Goal: Information Seeking & Learning: Learn about a topic

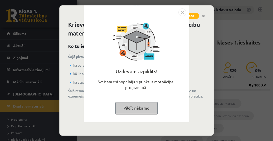
click at [146, 108] on button "Pildīt nākamo" at bounding box center [136, 108] width 42 height 12
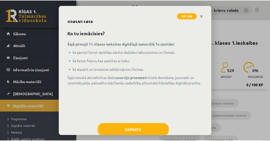
scroll to position [25, 0]
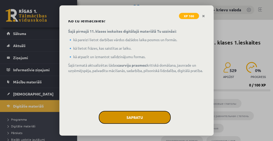
click at [139, 117] on button "Sapratu" at bounding box center [135, 117] width 72 height 13
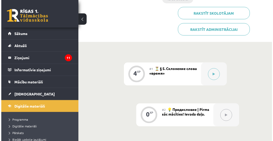
scroll to position [205, 0]
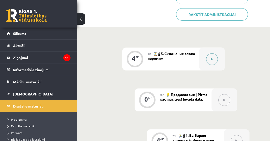
click at [212, 59] on icon at bounding box center [212, 59] width 2 height 3
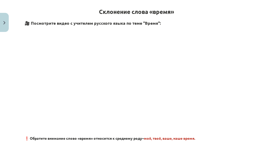
scroll to position [88, 0]
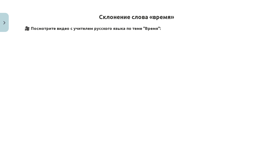
click at [249, 78] on div "Mācību tēma: Krievu valodas b1 - 11. klases 1.ieskaites mācību materiāls #1 ⏳ §…" at bounding box center [136, 70] width 273 height 141
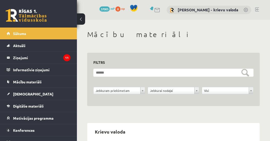
click at [259, 9] on link at bounding box center [257, 9] width 4 height 4
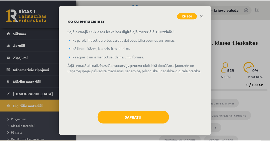
scroll to position [25, 0]
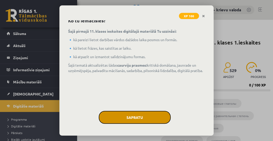
click at [135, 117] on button "Sapratu" at bounding box center [135, 117] width 72 height 13
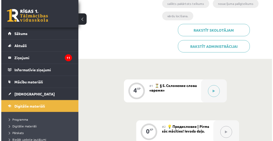
scroll to position [190, 0]
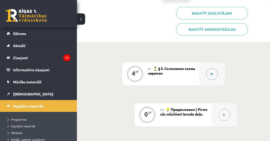
click at [212, 74] on icon at bounding box center [212, 73] width 2 height 3
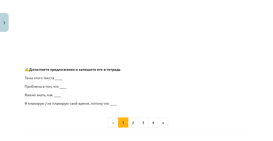
scroll to position [440, 0]
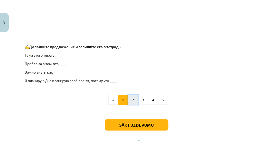
click at [132, 100] on button "2" at bounding box center [133, 99] width 10 height 10
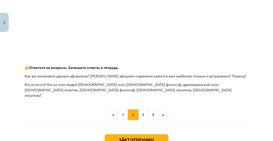
scroll to position [279, 0]
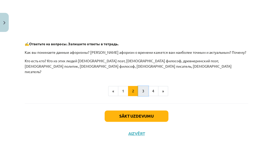
click at [143, 87] on button "3" at bounding box center [143, 91] width 10 height 10
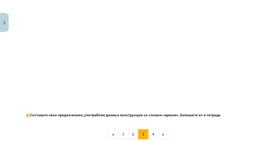
scroll to position [308, 0]
click at [123, 135] on button "1" at bounding box center [123, 134] width 10 height 10
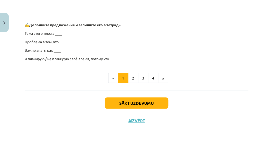
scroll to position [454, 0]
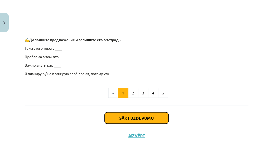
click at [134, 117] on button "Sākt uzdevumu" at bounding box center [136, 117] width 64 height 11
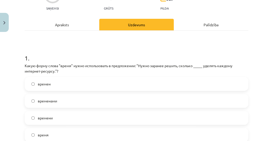
scroll to position [57, 0]
click at [41, 117] on span "времени" at bounding box center [45, 117] width 15 height 5
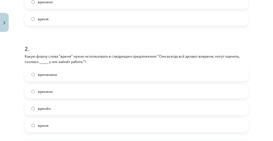
scroll to position [174, 0]
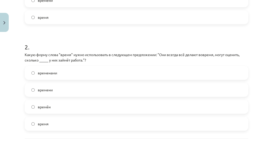
click at [37, 89] on label "времени" at bounding box center [136, 89] width 222 height 13
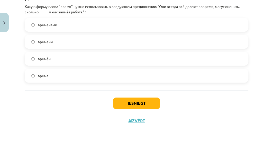
scroll to position [223, 0]
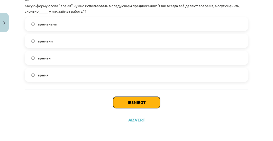
click at [137, 104] on button "Iesniegt" at bounding box center [136, 102] width 47 height 11
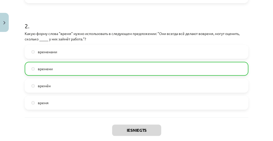
scroll to position [239, 0]
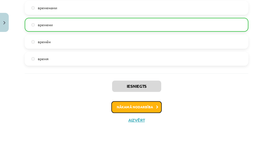
click at [132, 107] on button "Nākamā nodarbība" at bounding box center [136, 107] width 50 height 12
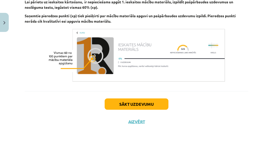
scroll to position [385, 0]
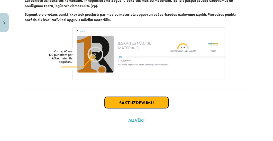
click at [137, 104] on button "Sākt uzdevumu" at bounding box center [136, 102] width 64 height 11
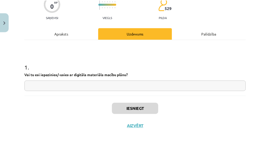
scroll to position [54, 0]
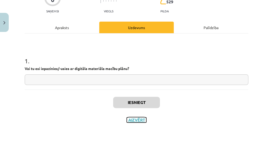
click at [136, 119] on button "Aizvērt" at bounding box center [137, 119] width 20 height 5
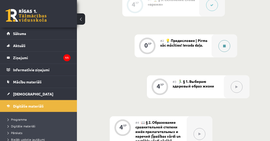
scroll to position [279, 0]
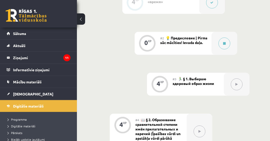
click at [187, 81] on span "🏃‍♂️ § 1. Выбираю здоровый образ жизни" at bounding box center [194, 80] width 42 height 9
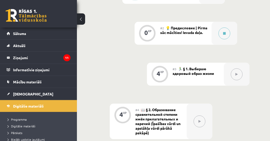
scroll to position [337, 0]
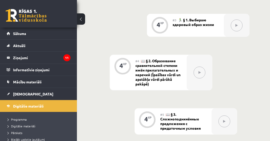
click at [146, 76] on span "📖 § 2. Образование сравнительной степени имён прилагательных и наречий (Īpašība…" at bounding box center [158, 72] width 45 height 28
click at [237, 26] on icon at bounding box center [237, 25] width 2 height 3
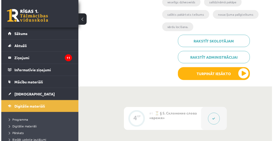
scroll to position [161, 0]
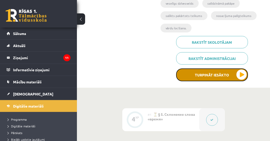
click at [220, 74] on button "Turpināt iesākto" at bounding box center [212, 74] width 72 height 13
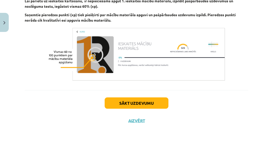
scroll to position [385, 0]
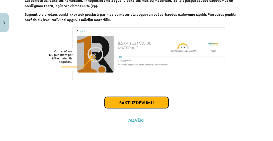
click at [136, 103] on button "Sākt uzdevumu" at bounding box center [136, 102] width 64 height 11
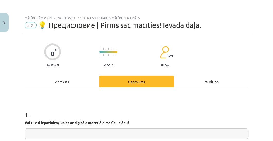
scroll to position [54, 0]
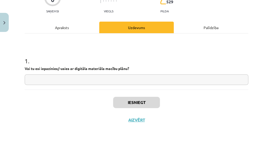
click at [132, 80] on input "text" at bounding box center [136, 79] width 223 height 11
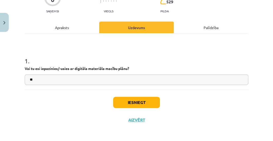
type input "**"
click at [133, 99] on button "Iesniegt" at bounding box center [136, 102] width 47 height 11
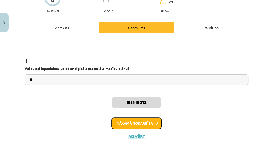
click at [143, 124] on button "Nākamā nodarbība" at bounding box center [136, 123] width 50 height 12
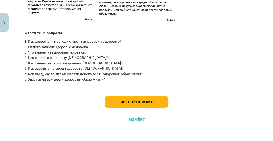
scroll to position [876, 0]
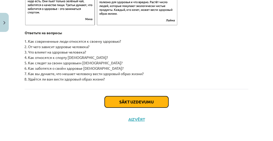
click at [132, 103] on button "Sākt uzdevumu" at bounding box center [136, 101] width 64 height 11
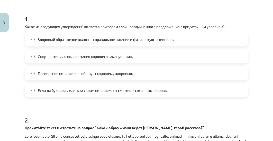
scroll to position [132, 0]
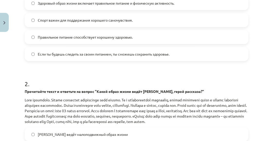
click at [54, 54] on span "Если ты будешь следить за своим питанием, ты сможешь сохранить здоровье." at bounding box center [103, 53] width 131 height 5
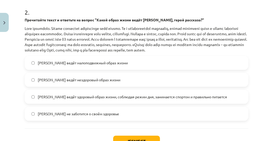
scroll to position [205, 0]
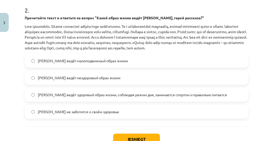
click at [95, 97] on span "[PERSON_NAME] ведёт здоровый образ жизни, соблюдая режим дня, занимается спорто…" at bounding box center [132, 94] width 189 height 5
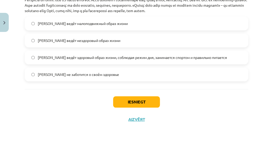
scroll to position [247, 0]
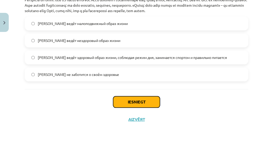
click at [137, 103] on button "Iesniegt" at bounding box center [136, 101] width 47 height 11
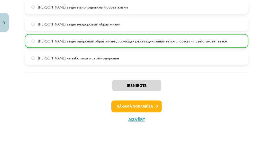
scroll to position [264, 0]
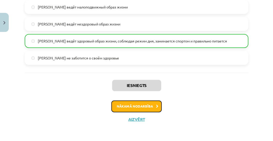
click at [132, 107] on button "Nākamā nodarbība" at bounding box center [136, 106] width 50 height 12
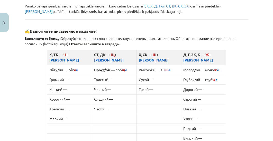
scroll to position [365, 0]
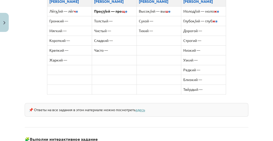
click at [142, 107] on link "здесь" at bounding box center [139, 109] width 9 height 5
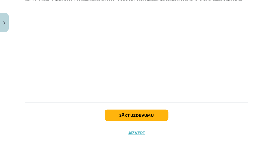
scroll to position [522, 0]
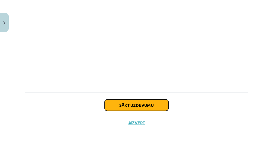
click at [139, 102] on button "Sākt uzdevumu" at bounding box center [136, 104] width 64 height 11
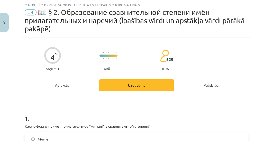
scroll to position [57, 0]
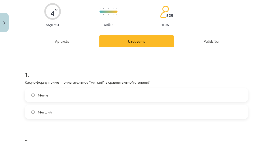
click at [35, 94] on label "Мягче" at bounding box center [136, 94] width 222 height 13
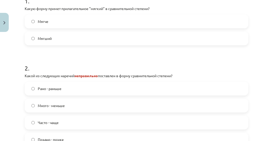
scroll to position [145, 0]
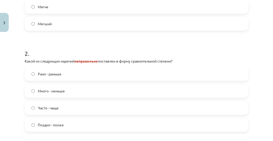
click at [53, 90] on span "Много - меньше" at bounding box center [51, 90] width 27 height 5
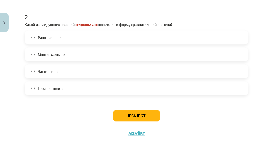
scroll to position [195, 0]
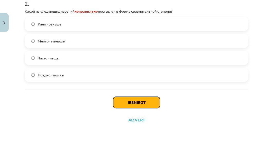
click at [139, 102] on button "Iesniegt" at bounding box center [136, 102] width 47 height 11
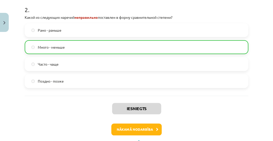
scroll to position [211, 0]
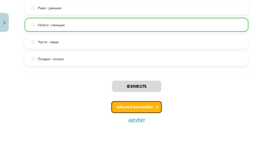
click at [133, 107] on button "Nākamā nodarbība" at bounding box center [136, 107] width 50 height 12
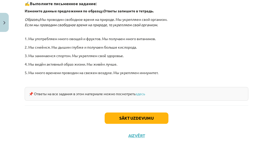
scroll to position [207, 0]
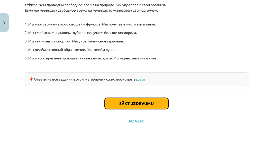
click at [141, 104] on button "Sākt uzdevumu" at bounding box center [136, 103] width 64 height 11
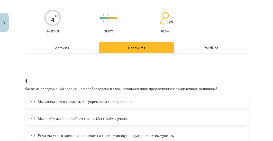
scroll to position [57, 0]
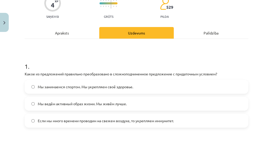
click at [131, 120] on span "Если мы много времени проводим на свежем воздухе, то укрепляем иммунитет." at bounding box center [106, 120] width 136 height 5
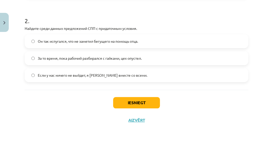
scroll to position [186, 0]
click at [93, 74] on span "Если у нас ничего не выйдет, я [PERSON_NAME] вместе со всеми." at bounding box center [92, 74] width 109 height 5
click at [134, 102] on button "Iesniegt" at bounding box center [136, 102] width 47 height 11
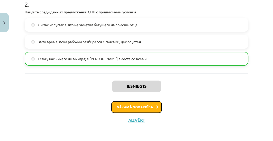
click at [143, 106] on button "Nākamā nodarbība" at bounding box center [136, 107] width 50 height 12
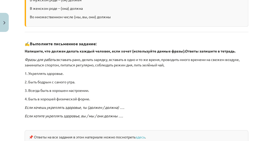
scroll to position [161, 0]
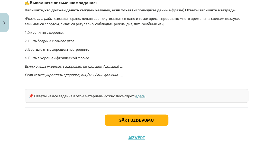
click at [144, 95] on link "здесь" at bounding box center [139, 95] width 9 height 5
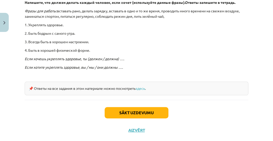
scroll to position [178, 0]
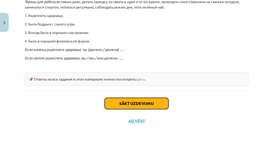
click at [127, 103] on button "Sākt uzdevumu" at bounding box center [136, 103] width 64 height 11
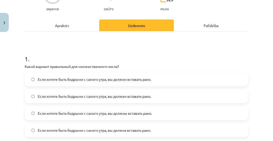
scroll to position [57, 0]
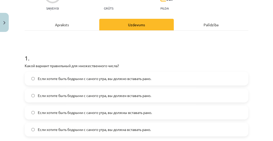
click at [133, 112] on span "Если хотите быть бодрыми с самого утра, вы должны вставать рано." at bounding box center [95, 112] width 114 height 5
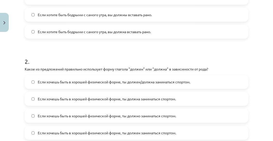
scroll to position [159, 0]
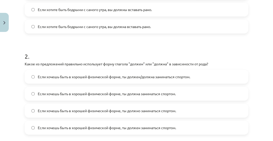
click at [47, 128] on span "Если хочешь быть в хорошей физической форме, ты должен заниматься спортом." at bounding box center [107, 127] width 138 height 5
click at [148, 77] on span "Если хочешь быть в хорошей физической форме, ты должен/должна заниматься спорто…" at bounding box center [114, 76] width 152 height 5
click at [153, 93] on span "Если хочешь быть в хорошей физической форме, ты должна заниматься спортом." at bounding box center [107, 93] width 138 height 5
click at [120, 77] on span "Если хочешь быть в хорошей физической форме, ты должен/должна заниматься спорто…" at bounding box center [114, 76] width 152 height 5
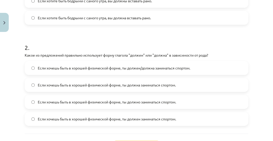
scroll to position [204, 0]
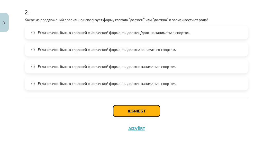
click at [134, 111] on button "Iesniegt" at bounding box center [136, 110] width 47 height 11
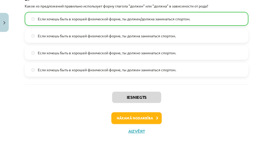
scroll to position [228, 0]
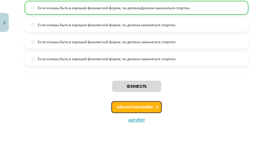
click at [130, 108] on button "Nākamā nodarbība" at bounding box center [136, 107] width 50 height 12
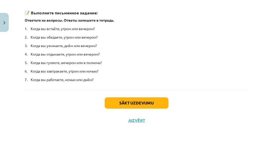
scroll to position [159, 0]
click at [147, 101] on button "Sākt uzdevumu" at bounding box center [136, 102] width 64 height 11
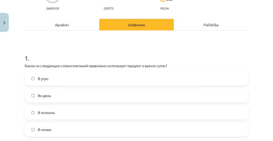
scroll to position [57, 0]
click at [47, 112] on span "В полночь" at bounding box center [46, 112] width 17 height 5
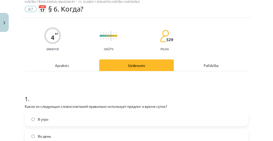
scroll to position [0, 0]
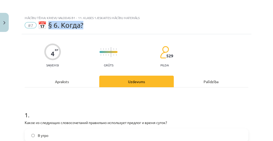
drag, startPoint x: 87, startPoint y: 26, endPoint x: 51, endPoint y: 25, distance: 35.4
click at [49, 27] on div "#7 📅 § 6. Когда?" at bounding box center [136, 25] width 223 height 8
copy span "6. Когда?"
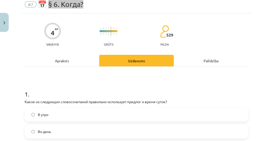
scroll to position [59, 0]
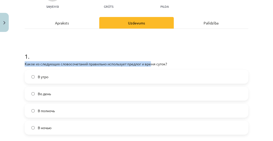
drag, startPoint x: 25, startPoint y: 62, endPoint x: 154, endPoint y: 66, distance: 129.4
click at [154, 66] on p "Какое из следующих словосочетаний правильно использует предлог и время суток?" at bounding box center [136, 63] width 223 height 5
drag, startPoint x: 173, startPoint y: 64, endPoint x: 25, endPoint y: 64, distance: 148.6
click at [25, 64] on p "Какое из следующих словосочетаний правильно использует предлог и время суток?" at bounding box center [136, 63] width 223 height 5
copy p "Какое из следующих словосочетаний правильно использует предлог и время суток?"
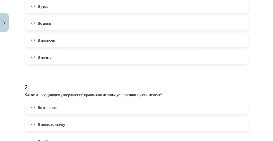
scroll to position [132, 0]
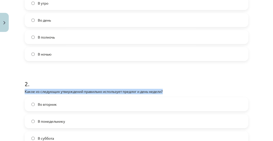
drag, startPoint x: 23, startPoint y: 90, endPoint x: 167, endPoint y: 88, distance: 143.8
click at [167, 88] on div "4 XP Saņemsi Grūts 529 pilda Apraksts Uzdevums Palīdzība 1 . Какое из следующих…" at bounding box center [137, 55] width 230 height 306
copy p "Какое из следующих утверждений правильно использует предлог и день недели?"
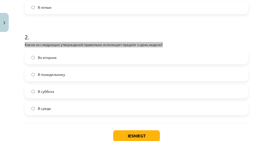
scroll to position [168, 0]
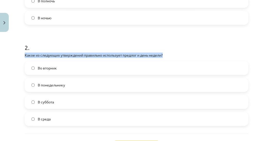
click at [184, 55] on p "Какое из следующих утверждений правильно использует предлог и день недели?" at bounding box center [136, 54] width 223 height 5
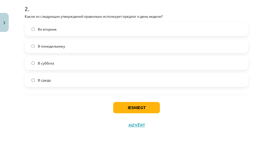
scroll to position [212, 0]
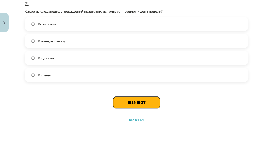
click at [135, 101] on button "Iesniegt" at bounding box center [136, 102] width 47 height 11
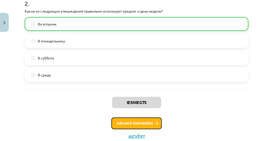
click at [129, 123] on button "Nākamā nodarbība" at bounding box center [136, 123] width 50 height 12
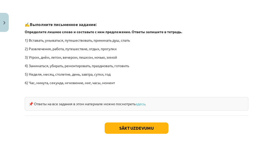
scroll to position [776, 0]
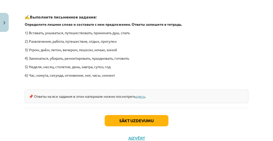
click at [145, 95] on link "здесь" at bounding box center [139, 96] width 9 height 5
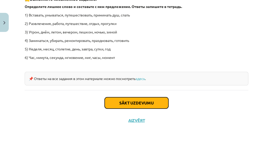
click at [142, 102] on button "Sākt uzdevumu" at bounding box center [136, 102] width 64 height 11
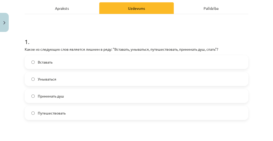
scroll to position [73, 0]
click at [49, 111] on span "Путешествовать" at bounding box center [52, 112] width 28 height 5
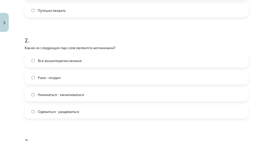
scroll to position [176, 0]
click at [61, 60] on span "Все вышеперечисленные" at bounding box center [60, 60] width 44 height 5
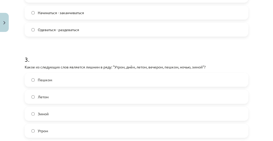
scroll to position [264, 0]
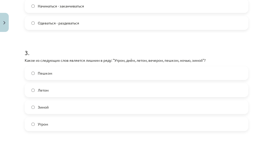
click at [46, 74] on span "Пешком" at bounding box center [45, 72] width 14 height 5
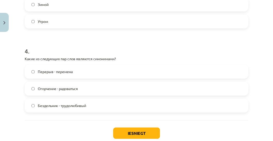
scroll to position [367, 0]
click at [51, 71] on span "Перерыв - перемена" at bounding box center [55, 71] width 35 height 5
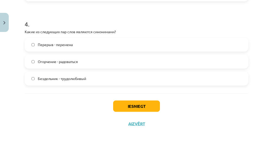
scroll to position [396, 0]
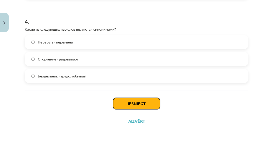
click at [136, 104] on button "Iesniegt" at bounding box center [136, 103] width 47 height 11
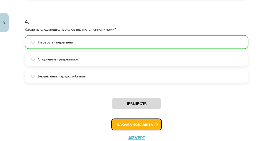
click at [137, 124] on button "Nākamā nodarbība" at bounding box center [136, 124] width 50 height 12
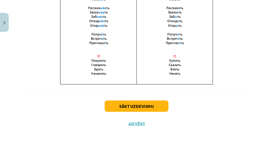
scroll to position [409, 0]
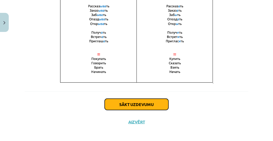
click at [144, 104] on button "Sākt uzdevumu" at bounding box center [136, 103] width 64 height 11
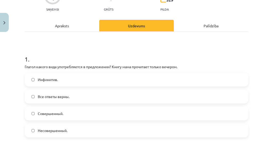
scroll to position [57, 0]
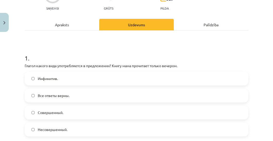
click at [58, 112] on span "Совершенный." at bounding box center [50, 112] width 25 height 5
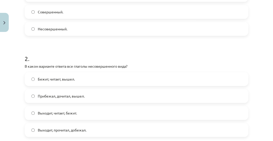
scroll to position [159, 0]
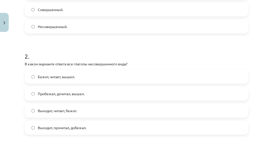
click at [71, 112] on span "Выходит, читает, бежит." at bounding box center [57, 110] width 39 height 5
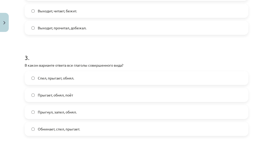
scroll to position [277, 0]
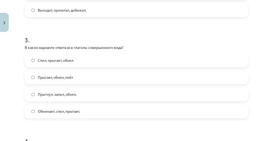
click at [68, 93] on span "Прыгнул, запел, обнял." at bounding box center [57, 93] width 39 height 5
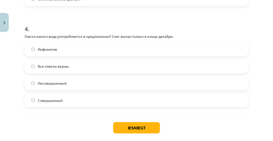
scroll to position [394, 0]
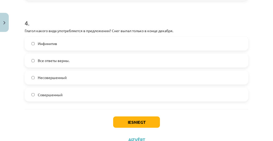
drag, startPoint x: 55, startPoint y: 94, endPoint x: 64, endPoint y: 92, distance: 9.1
click at [55, 94] on span "Совершенный" at bounding box center [50, 94] width 25 height 5
click at [137, 121] on button "Iesniegt" at bounding box center [136, 121] width 47 height 11
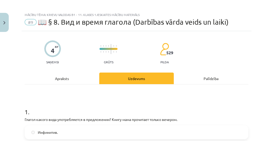
scroll to position [0, 0]
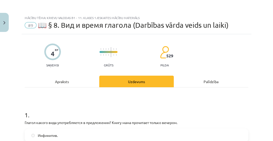
click at [64, 26] on span "📖 § 8. Вид и время глагола (Darbības vārda veids un laiki)" at bounding box center [133, 25] width 190 height 8
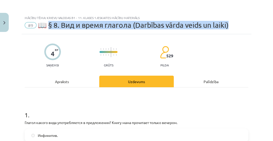
drag, startPoint x: 50, startPoint y: 25, endPoint x: 231, endPoint y: 23, distance: 181.0
click at [231, 23] on div "#9 📖 § 8. Вид и время глагола (Darbības vārda veids un laiki)" at bounding box center [136, 25] width 223 height 8
copy span "8. Вид и время глагола (Darbības vārda veids un laiki)"
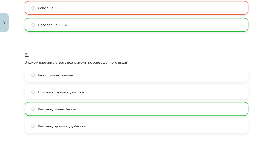
scroll to position [103, 0]
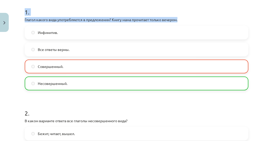
drag, startPoint x: 26, startPoint y: 11, endPoint x: 182, endPoint y: 18, distance: 156.5
click at [182, 18] on div "1 . Глагол какого вида употребляется в предложении? Книгу мама прочитает только…" at bounding box center [136, 44] width 223 height 91
copy div "1 . Глагол какого вида употребляется в предложении? Книгу мама прочитает только…"
click at [203, 19] on p "Глагол какого вида употребляется в предложении? Книгу мама прочитает только веч…" at bounding box center [136, 19] width 223 height 5
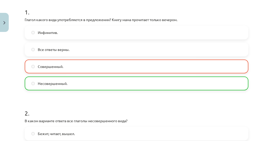
click at [37, 64] on label "Совершенный." at bounding box center [136, 66] width 222 height 13
drag, startPoint x: 38, startPoint y: 66, endPoint x: 65, endPoint y: 66, distance: 27.2
click at [65, 66] on label "Совершенный." at bounding box center [136, 66] width 222 height 13
copy span "Совершенный."
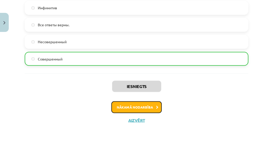
click at [136, 107] on button "Nākamā nodarbība" at bounding box center [136, 107] width 50 height 12
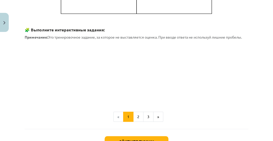
scroll to position [170, 0]
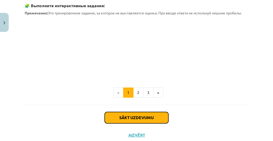
click at [136, 117] on button "Sākt uzdevumu" at bounding box center [136, 117] width 64 height 11
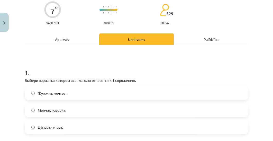
scroll to position [71, 0]
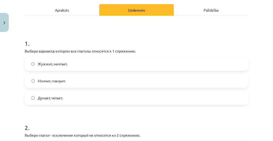
click at [63, 98] on span "Думает, читает." at bounding box center [50, 97] width 25 height 5
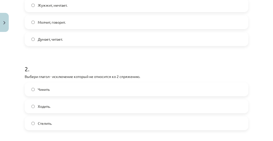
scroll to position [130, 0]
click at [46, 123] on span "Стелить." at bounding box center [45, 122] width 14 height 5
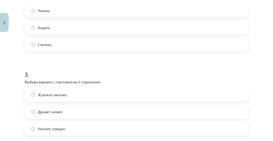
scroll to position [218, 0]
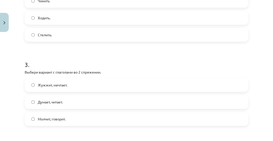
click at [45, 120] on span "Молчит, говорит." at bounding box center [52, 118] width 28 height 5
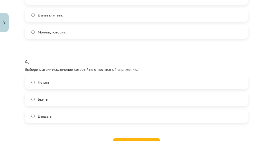
scroll to position [306, 0]
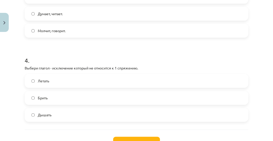
drag, startPoint x: 43, startPoint y: 98, endPoint x: 58, endPoint y: 97, distance: 14.7
click at [44, 98] on span "Брить" at bounding box center [43, 97] width 10 height 5
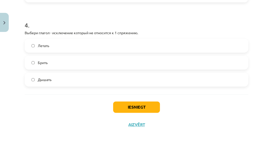
scroll to position [346, 0]
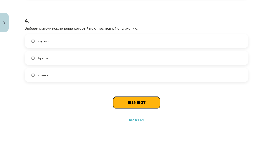
click at [133, 103] on button "Iesniegt" at bounding box center [136, 102] width 47 height 11
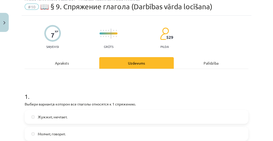
scroll to position [10, 0]
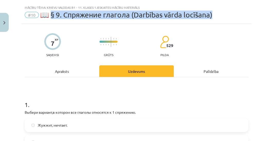
drag, startPoint x: 51, startPoint y: 15, endPoint x: 216, endPoint y: 18, distance: 164.8
click at [216, 18] on div "#10 📖 § 9. Спряжение глагола (Darbības vārda locīšana)" at bounding box center [136, 15] width 223 height 8
copy span "9. Спряжение глагола (Darbības vārda locīšana)"
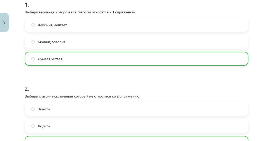
scroll to position [113, 0]
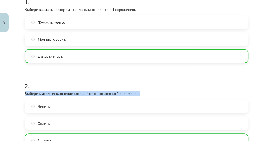
drag, startPoint x: 25, startPoint y: 93, endPoint x: 147, endPoint y: 92, distance: 122.5
click at [147, 92] on p "Выбери глагол - исключение который не относится ко 2 спряжению." at bounding box center [136, 93] width 223 height 5
copy p "Выбери глагол - исключение который не относится ко 2 спряжению."
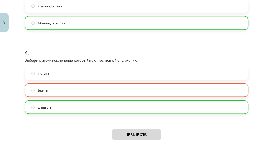
scroll to position [318, 0]
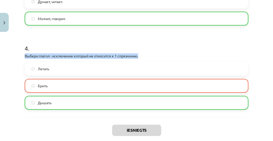
drag, startPoint x: 25, startPoint y: 55, endPoint x: 139, endPoint y: 57, distance: 114.8
click at [139, 57] on p "Выбери глагол - исключение который не относится к 1 спряжению." at bounding box center [136, 55] width 223 height 5
copy p "Выбери глагол - исключение который не относится к 1 спряжению."
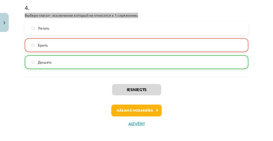
scroll to position [362, 0]
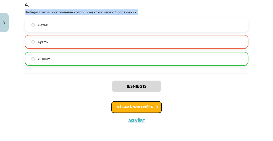
click at [139, 107] on button "Nākamā nodarbība" at bounding box center [136, 107] width 50 height 12
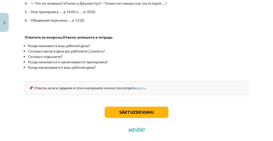
scroll to position [321, 0]
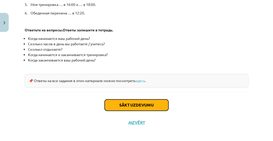
click at [136, 105] on button "Sākt uzdevumu" at bounding box center [136, 104] width 64 height 11
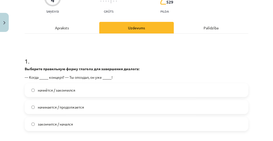
scroll to position [71, 0]
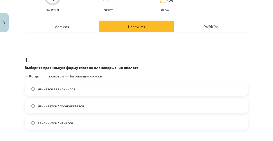
click at [37, 88] on label "начнётся / закончился" at bounding box center [136, 88] width 222 height 13
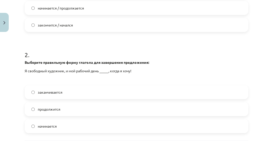
scroll to position [174, 0]
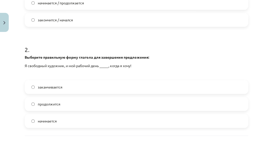
click at [44, 120] on span "начинается" at bounding box center [47, 120] width 19 height 5
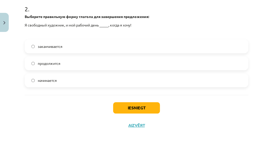
scroll to position [218, 0]
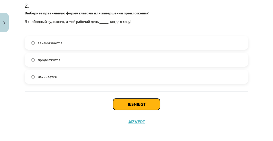
click at [134, 103] on button "Iesniegt" at bounding box center [136, 103] width 47 height 11
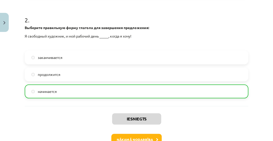
scroll to position [236, 0]
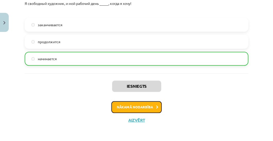
click at [137, 107] on button "Nākamā nodarbība" at bounding box center [136, 107] width 50 height 12
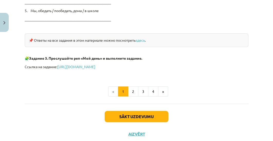
scroll to position [909, 0]
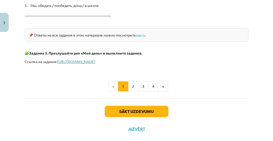
click at [95, 61] on link "[URL][DOMAIN_NAME]" at bounding box center [76, 61] width 38 height 5
click at [136, 109] on button "Sākt uzdevumu" at bounding box center [136, 111] width 64 height 11
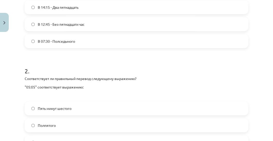
scroll to position [159, 0]
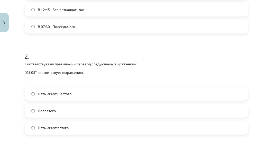
click at [68, 92] on span "Пять минут шестого" at bounding box center [55, 93] width 34 height 5
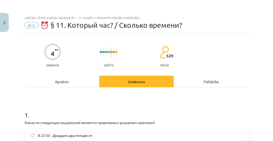
scroll to position [0, 0]
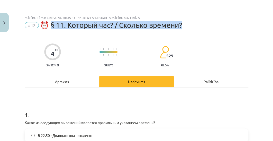
drag, startPoint x: 53, startPoint y: 26, endPoint x: 187, endPoint y: 26, distance: 134.5
click at [187, 26] on div "#12 ⏰ § 11. Который час? / Сколько времени?" at bounding box center [136, 25] width 223 height 8
copy span "§ 11. Который час? / Сколько времени?"
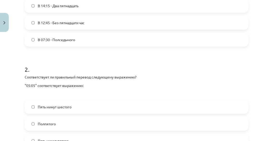
scroll to position [147, 0]
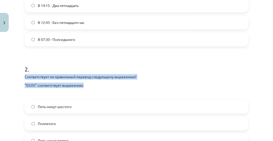
drag, startPoint x: 24, startPoint y: 76, endPoint x: 140, endPoint y: 84, distance: 115.8
click at [140, 84] on div "4 XP Saņemsi Grūts 529 pilda Apraksts Uzdevums Palīdzība 1 . Какое из следующих…" at bounding box center [137, 41] width 230 height 306
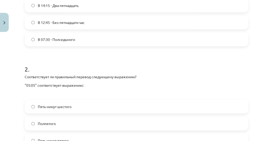
click at [214, 57] on h1 "2 ." at bounding box center [136, 64] width 223 height 16
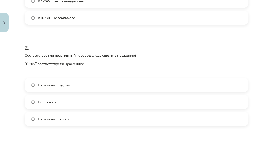
scroll to position [65, 0]
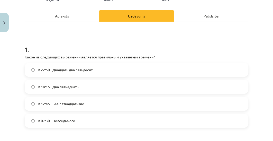
click at [77, 68] on span "В 22:50 - Двадцать два пятьдесят" at bounding box center [65, 69] width 55 height 5
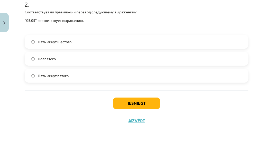
scroll to position [212, 0]
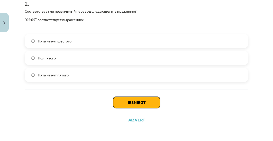
click at [139, 102] on button "Iesniegt" at bounding box center [136, 102] width 47 height 11
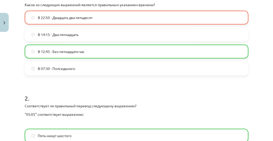
scroll to position [109, 0]
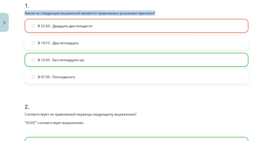
drag, startPoint x: 24, startPoint y: 12, endPoint x: 162, endPoint y: 12, distance: 138.1
click at [162, 12] on div "4 XP Saņemsi Grūts 529 pilda Apraksts Uzdevums Palīdzība 1 . Какое из следующих…" at bounding box center [137, 86] width 230 height 323
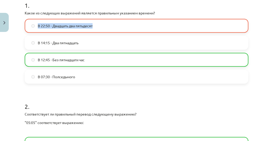
drag, startPoint x: 38, startPoint y: 24, endPoint x: 96, endPoint y: 26, distance: 58.0
click at [96, 26] on label "В 22:50 - Двадцать два пятьдесят" at bounding box center [136, 25] width 222 height 13
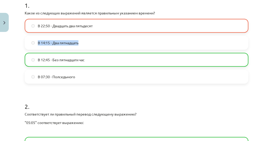
drag, startPoint x: 80, startPoint y: 42, endPoint x: 38, endPoint y: 42, distance: 42.1
click at [38, 42] on label "В 14:15 - Два пятнадцать" at bounding box center [136, 42] width 222 height 13
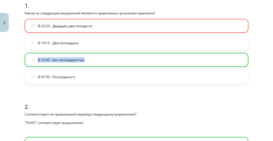
drag, startPoint x: 85, startPoint y: 59, endPoint x: 38, endPoint y: 59, distance: 47.0
click at [38, 59] on label "В 12:45 - Без пятнадцати час" at bounding box center [136, 59] width 222 height 13
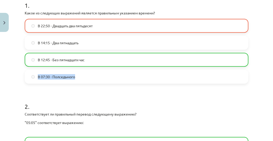
drag, startPoint x: 76, startPoint y: 76, endPoint x: 38, endPoint y: 76, distance: 37.5
click at [38, 76] on label "В 07:30 - Полседьмого" at bounding box center [136, 76] width 222 height 13
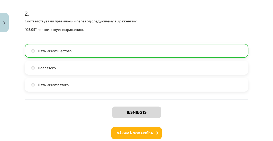
scroll to position [212, 0]
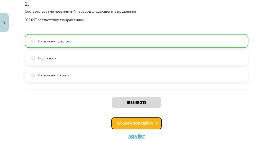
click at [133, 126] on button "Nākamā nodarbība" at bounding box center [136, 123] width 50 height 12
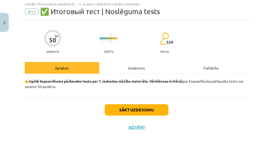
scroll to position [13, 0]
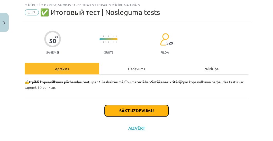
click at [136, 110] on button "Sākt uzdevumu" at bounding box center [136, 110] width 64 height 11
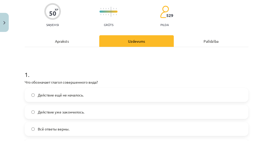
scroll to position [42, 0]
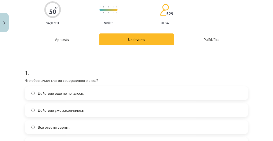
click at [69, 108] on span "Действие уже закончилось." at bounding box center [61, 109] width 46 height 5
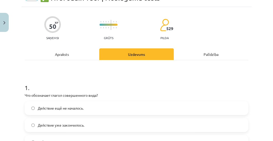
scroll to position [13, 0]
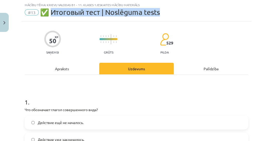
drag, startPoint x: 51, startPoint y: 11, endPoint x: 160, endPoint y: 14, distance: 109.7
click at [160, 14] on span "✅ Итоговый тест | Noslēguma tests" at bounding box center [100, 12] width 120 height 8
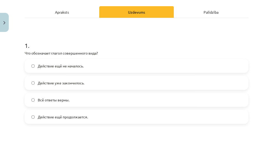
scroll to position [71, 0]
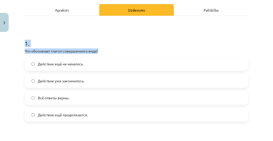
drag, startPoint x: 25, startPoint y: 42, endPoint x: 101, endPoint y: 50, distance: 76.4
click at [101, 50] on div "1 . Что обозначает глагол совершенного вида? Действие ещё не началось. Действие…" at bounding box center [136, 76] width 223 height 91
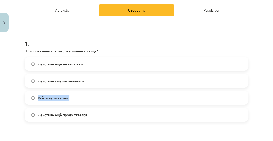
drag, startPoint x: 38, startPoint y: 96, endPoint x: 69, endPoint y: 98, distance: 30.9
click at [69, 98] on span "Всё ответы верны." at bounding box center [54, 97] width 32 height 5
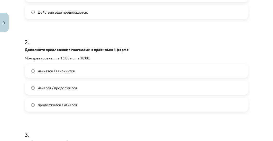
scroll to position [174, 0]
click at [73, 69] on span "начнется / закончится" at bounding box center [56, 70] width 37 height 5
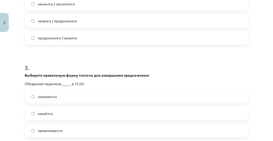
scroll to position [247, 0]
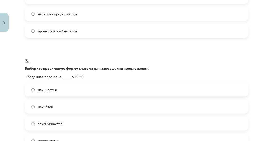
click at [47, 89] on span "начинается" at bounding box center [47, 89] width 19 height 5
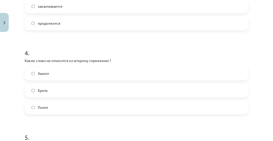
scroll to position [365, 0]
click at [42, 89] on span "Брить" at bounding box center [43, 89] width 10 height 5
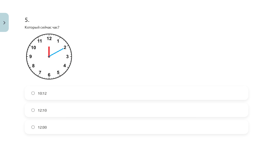
scroll to position [482, 0]
click at [42, 108] on span "12:10" at bounding box center [42, 109] width 9 height 5
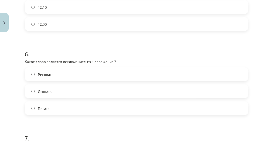
scroll to position [585, 0]
click at [42, 90] on span "Дышать" at bounding box center [45, 90] width 14 height 5
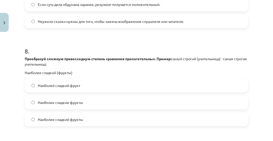
scroll to position [776, 0]
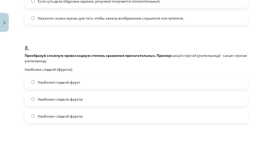
click at [84, 99] on label "Наиболее сладкие фрукты" at bounding box center [136, 98] width 222 height 13
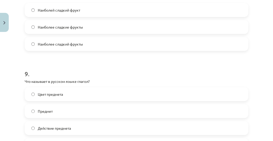
scroll to position [849, 0]
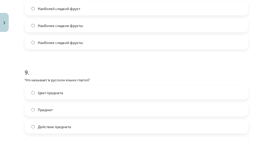
click at [66, 127] on span "Действие предмета" at bounding box center [54, 126] width 33 height 5
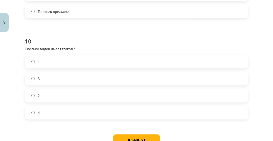
scroll to position [996, 0]
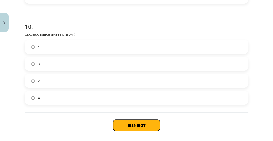
click at [126, 125] on button "Iesniegt" at bounding box center [136, 124] width 47 height 11
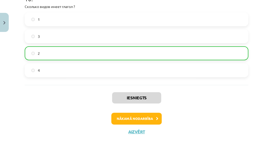
scroll to position [1020, 0]
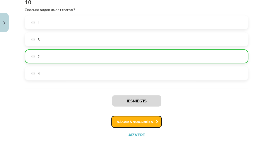
click at [141, 121] on button "Nākamā nodarbība" at bounding box center [136, 122] width 50 height 12
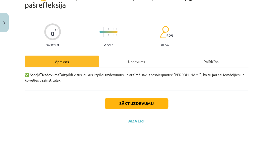
scroll to position [29, 0]
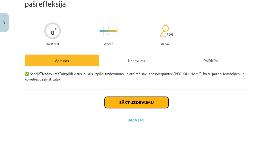
click at [132, 102] on button "Sākt uzdevumu" at bounding box center [136, 102] width 64 height 11
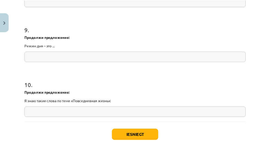
scroll to position [746, 0]
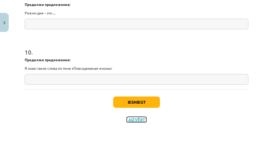
click at [135, 119] on button "Aizvērt" at bounding box center [137, 119] width 20 height 5
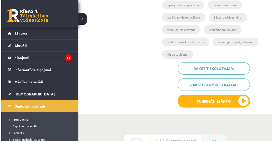
scroll to position [147, 0]
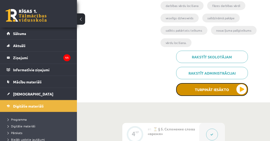
click at [204, 90] on button "Turpināt iesākto" at bounding box center [212, 89] width 72 height 13
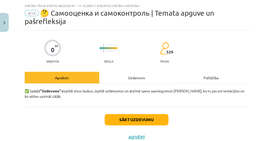
scroll to position [29, 0]
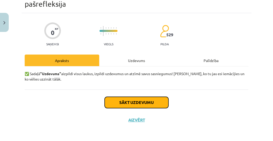
click at [135, 102] on button "Sākt uzdevumu" at bounding box center [136, 102] width 64 height 11
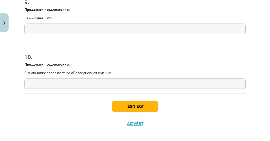
scroll to position [746, 0]
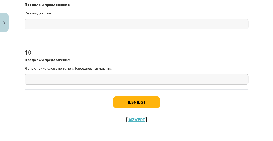
click at [134, 120] on button "Aizvērt" at bounding box center [137, 119] width 20 height 5
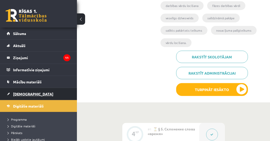
click at [20, 93] on span "[DEMOGRAPHIC_DATA]" at bounding box center [33, 93] width 40 height 5
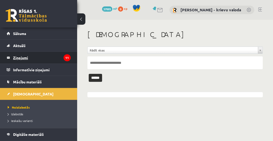
click at [18, 57] on legend "Ziņojumi 11" at bounding box center [42, 58] width 58 height 12
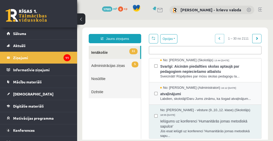
scroll to position [249, 0]
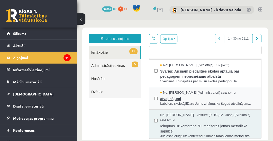
click at [232, 106] on span "Labdien, skolotāji!Daru Jums zināmu, ka šogad atvaļinājum..." at bounding box center [208, 103] width 96 height 5
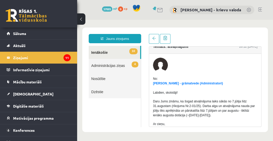
scroll to position [3, 0]
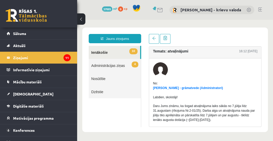
click at [100, 52] on link "10 Ienākošie" at bounding box center [114, 52] width 51 height 13
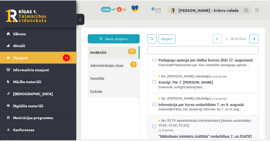
scroll to position [103, 0]
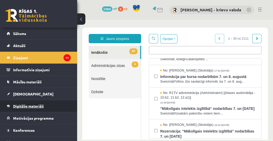
click at [18, 106] on span "Digitālie materiāli" at bounding box center [28, 105] width 31 height 5
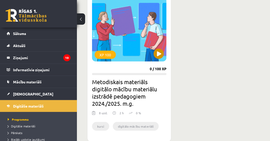
scroll to position [403, 0]
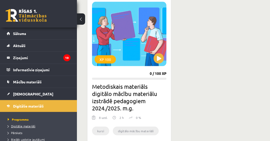
click at [31, 125] on span "Digitālie materiāli" at bounding box center [22, 126] width 28 height 4
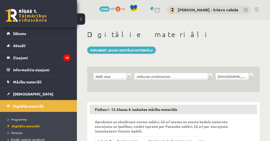
click at [258, 10] on link at bounding box center [257, 9] width 4 height 4
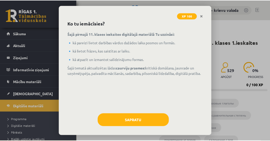
scroll to position [25, 0]
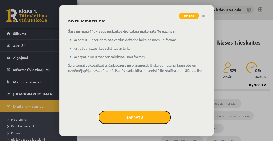
click at [130, 117] on button "Sapratu" at bounding box center [135, 117] width 72 height 13
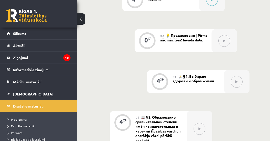
scroll to position [264, 0]
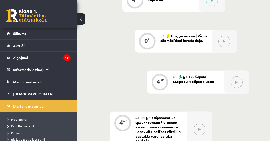
click at [225, 41] on icon at bounding box center [224, 41] width 2 height 3
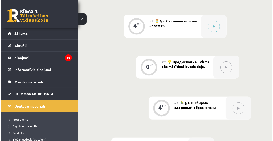
scroll to position [220, 0]
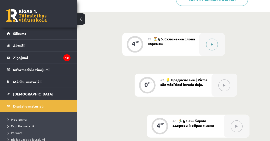
click at [213, 44] on icon at bounding box center [212, 44] width 2 height 3
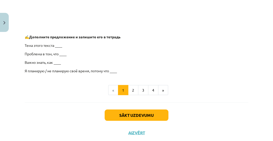
scroll to position [455, 0]
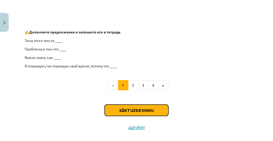
click at [137, 110] on button "Sākt uzdevumu" at bounding box center [136, 109] width 64 height 11
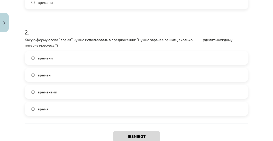
scroll to position [223, 0]
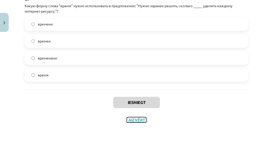
click at [139, 120] on button "Aizvērt" at bounding box center [137, 119] width 20 height 5
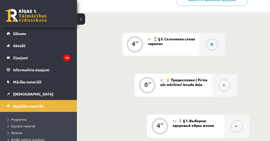
click at [192, 84] on span "💡 Предисловие | Pirms sāc mācīties! Ievada daļa." at bounding box center [183, 81] width 47 height 9
click at [226, 85] on button at bounding box center [225, 85] width 12 height 12
click at [213, 44] on icon at bounding box center [212, 44] width 3 height 3
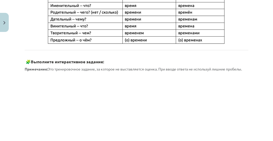
scroll to position [293, 0]
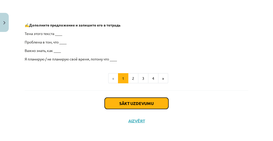
click at [138, 103] on button "Sākt uzdevumu" at bounding box center [136, 102] width 64 height 11
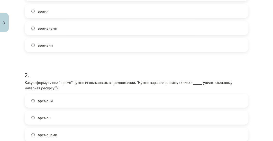
scroll to position [147, 0]
click at [50, 100] on span "времени" at bounding box center [45, 100] width 15 height 5
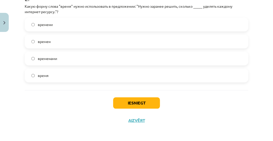
scroll to position [223, 0]
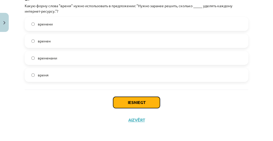
click at [137, 103] on button "Iesniegt" at bounding box center [136, 102] width 47 height 11
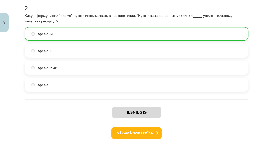
scroll to position [210, 0]
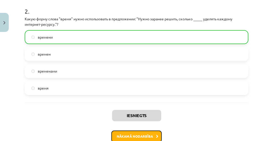
click at [132, 135] on button "Nākamā nodarbība" at bounding box center [136, 136] width 50 height 12
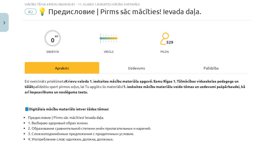
scroll to position [13, 0]
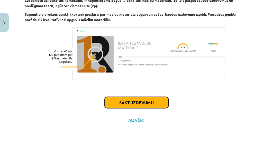
click at [138, 103] on button "Sākt uzdevumu" at bounding box center [136, 102] width 64 height 11
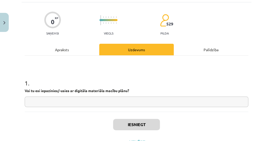
scroll to position [54, 0]
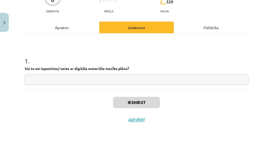
click at [73, 79] on input "text" at bounding box center [136, 79] width 223 height 11
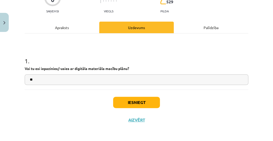
type input "**"
click at [135, 104] on button "Iesniegt" at bounding box center [136, 102] width 47 height 11
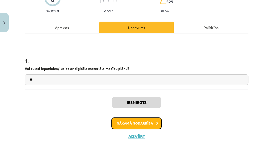
click at [138, 123] on button "Nākamā nodarbība" at bounding box center [136, 123] width 50 height 12
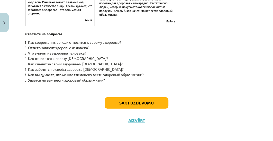
scroll to position [876, 0]
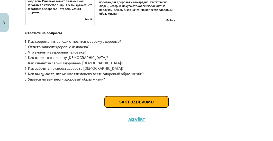
click at [138, 103] on button "Sākt uzdevumu" at bounding box center [136, 101] width 64 height 11
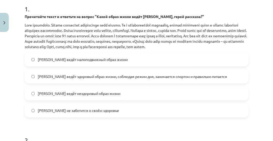
scroll to position [116, 0]
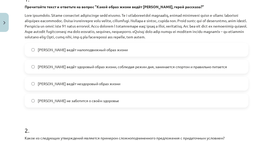
click at [115, 69] on span "[PERSON_NAME] ведёт здоровый образ жизни, соблюдая режим дня, занимается спорто…" at bounding box center [132, 66] width 189 height 5
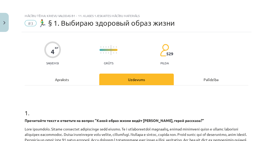
scroll to position [0, 0]
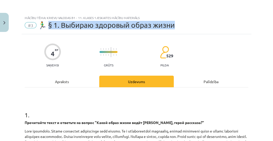
drag, startPoint x: 176, startPoint y: 25, endPoint x: 48, endPoint y: 27, distance: 128.6
click at [48, 27] on div "#3 🏃‍♂️ § 1. Выбираю здоровый образ жизни" at bounding box center [136, 25] width 223 height 8
copy span "1. Выбираю здоровый образ жизни"
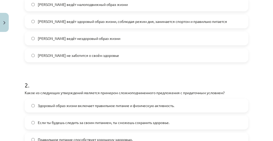
scroll to position [161, 0]
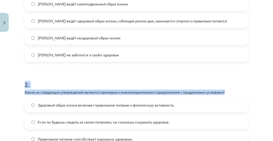
drag, startPoint x: 25, startPoint y: 89, endPoint x: 233, endPoint y: 97, distance: 207.8
click at [233, 97] on div "2 . Какое из следующих утверждений является примером сложноподчиненного предлож…" at bounding box center [136, 117] width 223 height 91
copy div "2 . Какое из следующих утверждений является примером сложноподчиненного предлож…"
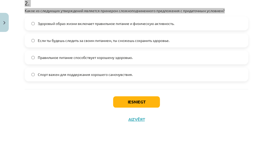
scroll to position [247, 0]
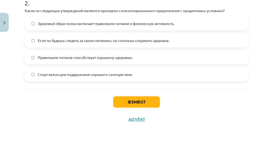
click at [62, 39] on span "Если ты будешь следить за своим питанием, ты сможешь сохранить здоровье." at bounding box center [103, 40] width 131 height 5
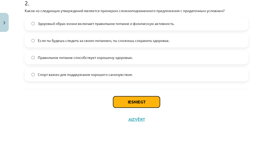
click at [132, 101] on button "Iesniegt" at bounding box center [136, 101] width 47 height 11
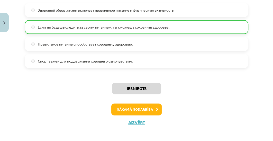
scroll to position [264, 0]
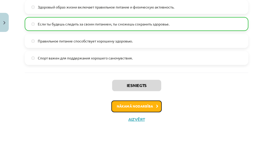
click at [139, 106] on button "Nākamā nodarbība" at bounding box center [136, 106] width 50 height 12
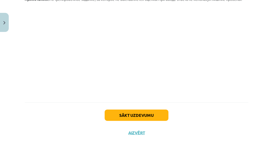
scroll to position [512, 0]
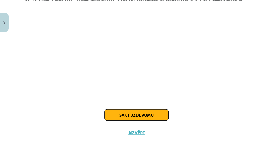
click at [139, 112] on button "Sākt uzdevumu" at bounding box center [136, 114] width 64 height 11
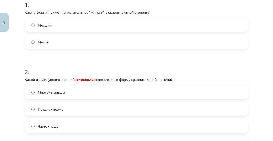
scroll to position [121, 0]
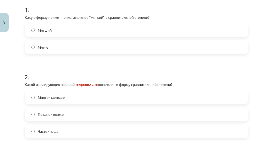
click at [62, 97] on span "Много - меньше" at bounding box center [51, 96] width 27 height 5
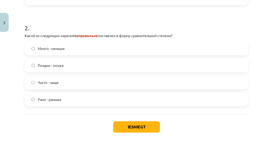
scroll to position [180, 0]
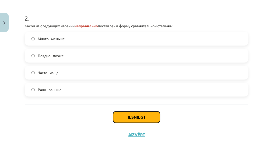
click at [136, 118] on button "Iesniegt" at bounding box center [136, 116] width 47 height 11
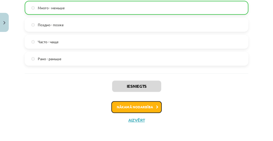
click at [129, 107] on button "Nākamā nodarbība" at bounding box center [136, 107] width 50 height 12
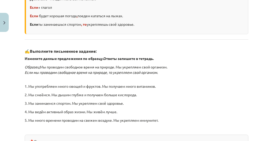
scroll to position [204, 0]
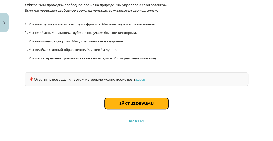
click at [142, 102] on button "Sākt uzdevumu" at bounding box center [136, 103] width 64 height 11
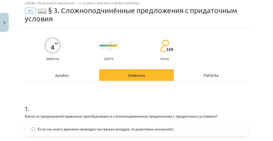
scroll to position [0, 0]
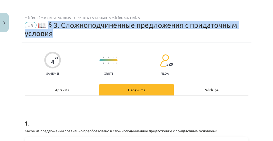
drag, startPoint x: 48, startPoint y: 25, endPoint x: 59, endPoint y: 30, distance: 11.5
click at [59, 30] on div "#5 📖 § 3. Сложноподчинённые предложения с придаточным условия" at bounding box center [136, 29] width 223 height 16
copy span "3. Сложноподчинённые предложения с придаточным условия"
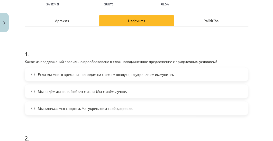
scroll to position [88, 0]
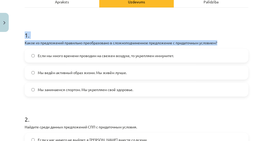
drag, startPoint x: 26, startPoint y: 34, endPoint x: 230, endPoint y: 43, distance: 204.0
click at [230, 43] on div "1 . Какое из предложений правильно преобразовано в сложноподчиненное предложени…" at bounding box center [136, 60] width 223 height 74
copy div "1 . Какое из предложений правильно преобразовано в сложноподчиненное предложени…"
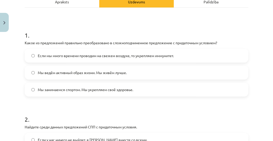
click at [66, 105] on form "1 . Какое из предложений правильно преобразовано в сложноподчиненное предложени…" at bounding box center [136, 102] width 223 height 158
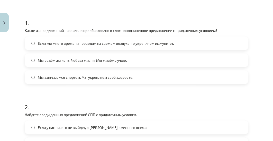
scroll to position [117, 0]
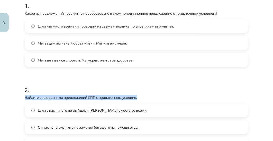
drag, startPoint x: 25, startPoint y: 96, endPoint x: 140, endPoint y: 98, distance: 115.3
click at [140, 98] on p "Найдите среди данных предложений СПП с придаточным условия." at bounding box center [136, 96] width 223 height 5
copy p "Найдите среди данных предложений СПП с придаточным условия."
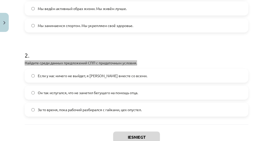
scroll to position [147, 0]
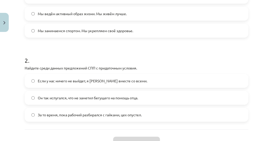
click at [168, 53] on h1 "2 ." at bounding box center [136, 56] width 223 height 16
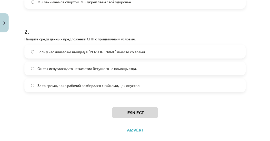
scroll to position [186, 0]
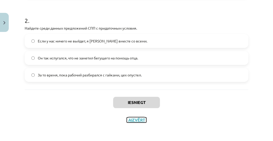
click at [133, 119] on button "Aizvērt" at bounding box center [137, 119] width 20 height 5
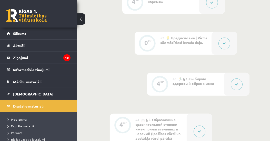
scroll to position [0, 0]
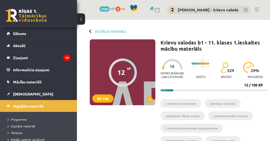
click at [259, 10] on link at bounding box center [257, 9] width 4 height 4
